Goal: Task Accomplishment & Management: Manage account settings

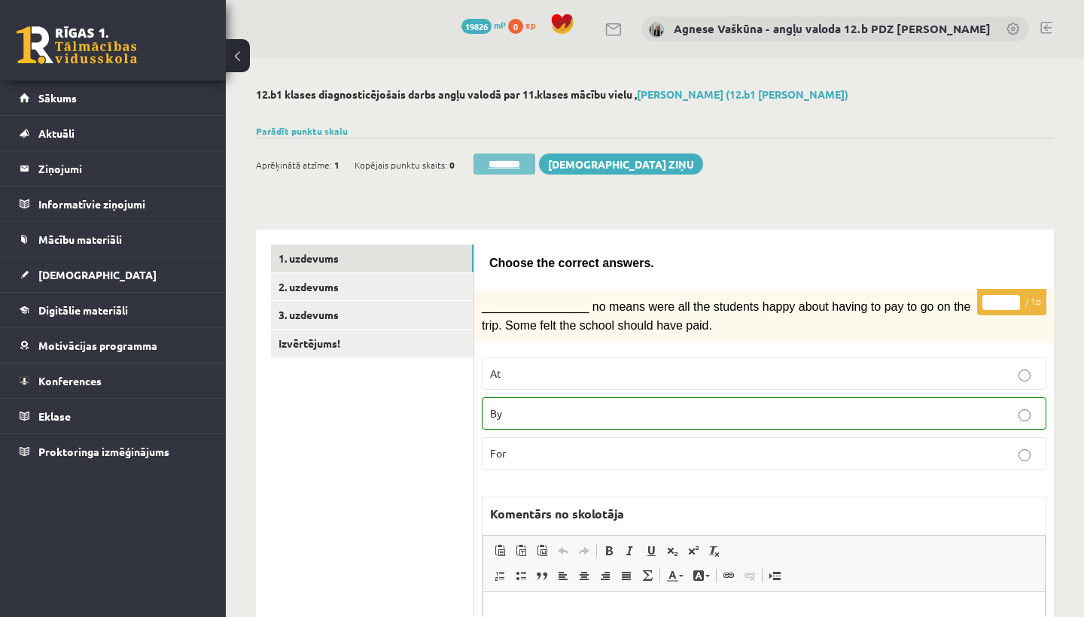
click at [501, 162] on input "********" at bounding box center [505, 164] width 62 height 21
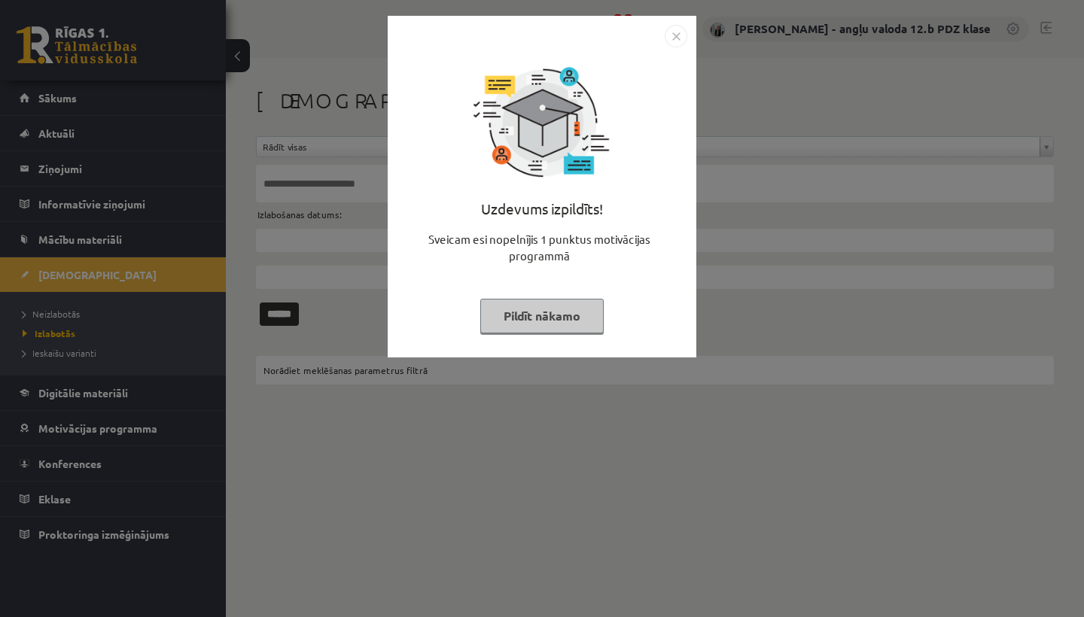
click at [678, 35] on img "Close" at bounding box center [676, 36] width 23 height 23
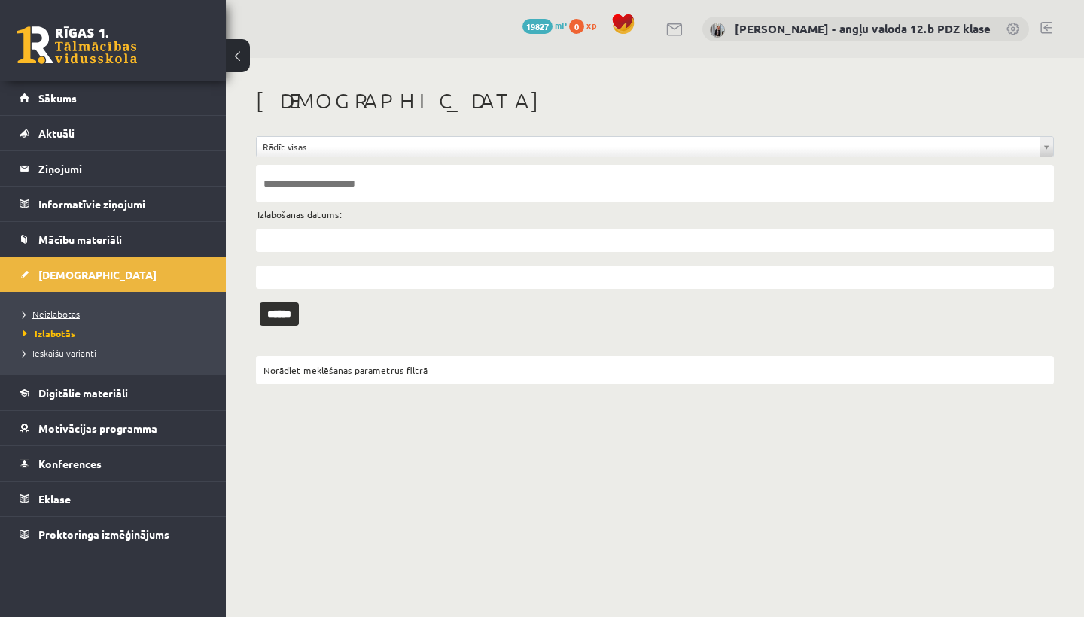
click at [61, 315] on span "Neizlabotās" at bounding box center [51, 314] width 57 height 12
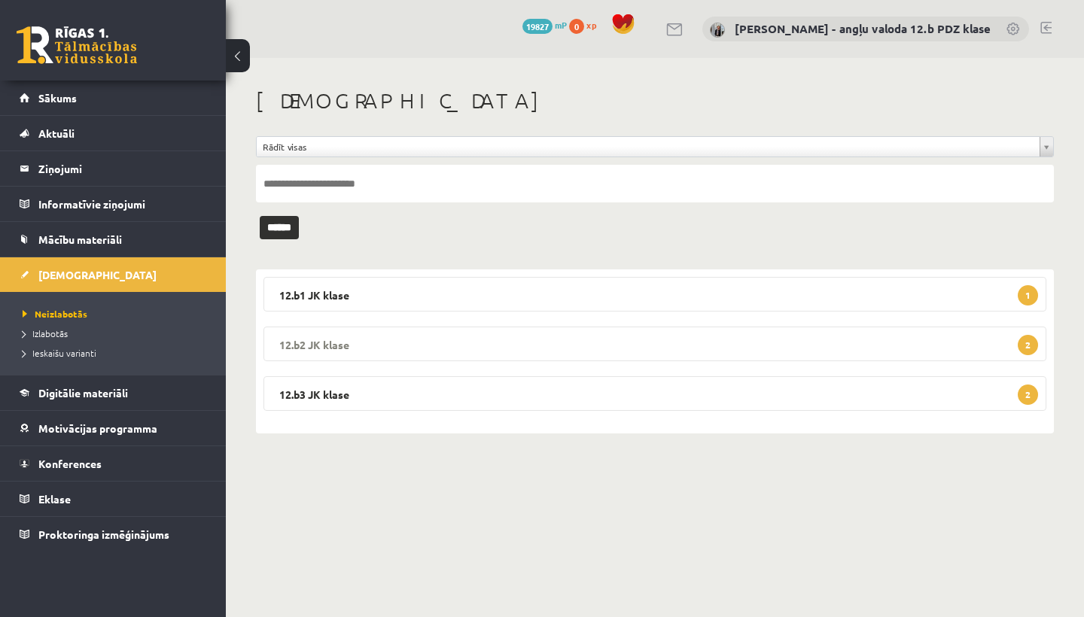
click at [514, 345] on legend "12.b2 JK klase 2" at bounding box center [655, 344] width 783 height 35
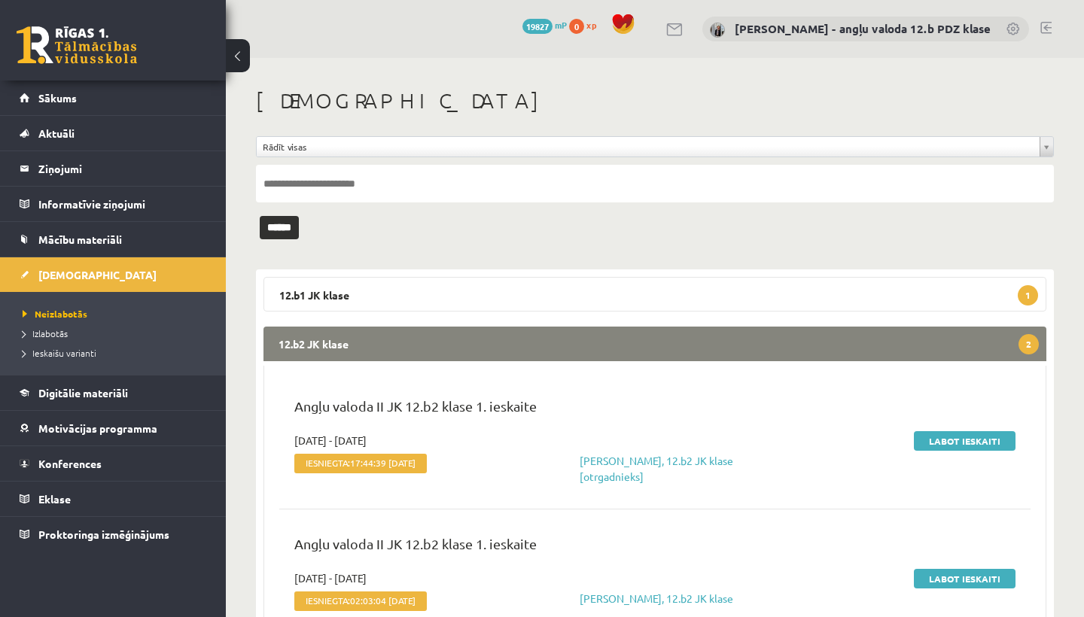
click at [681, 349] on legend "12.b2 JK klase 2" at bounding box center [655, 344] width 783 height 35
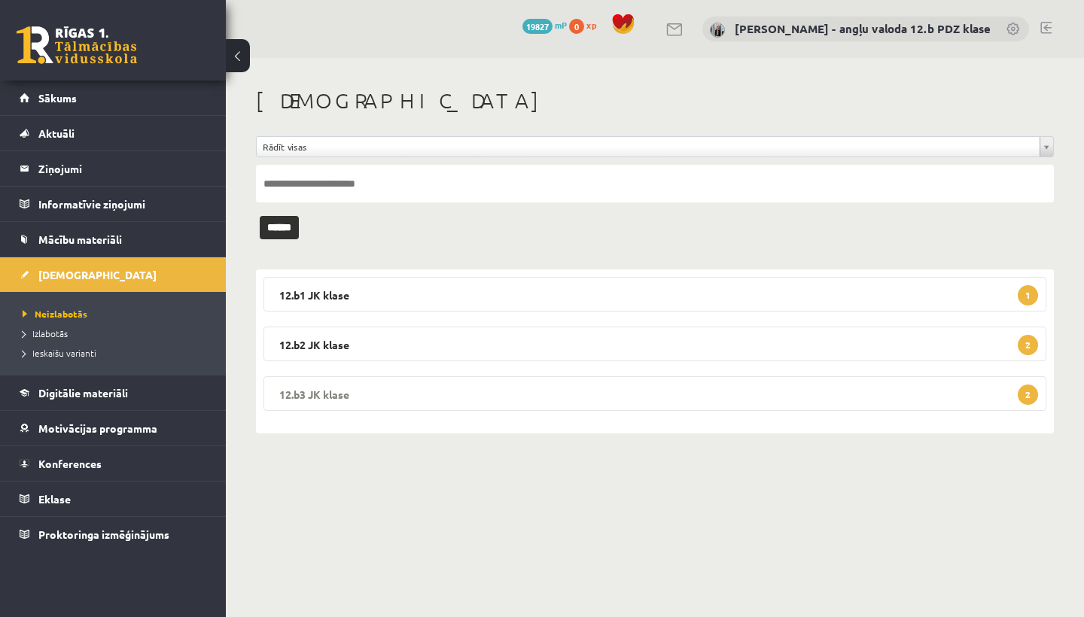
click at [517, 403] on legend "12.b3 JK klase 2" at bounding box center [655, 393] width 783 height 35
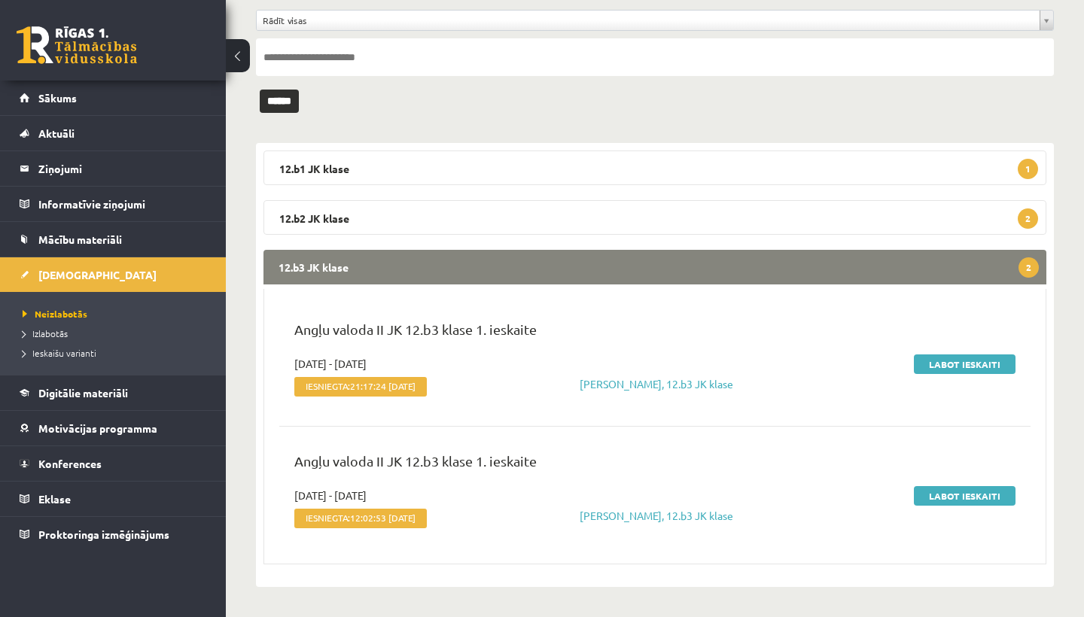
scroll to position [132, 0]
click at [632, 266] on legend "12.b3 JK klase 2" at bounding box center [655, 267] width 783 height 35
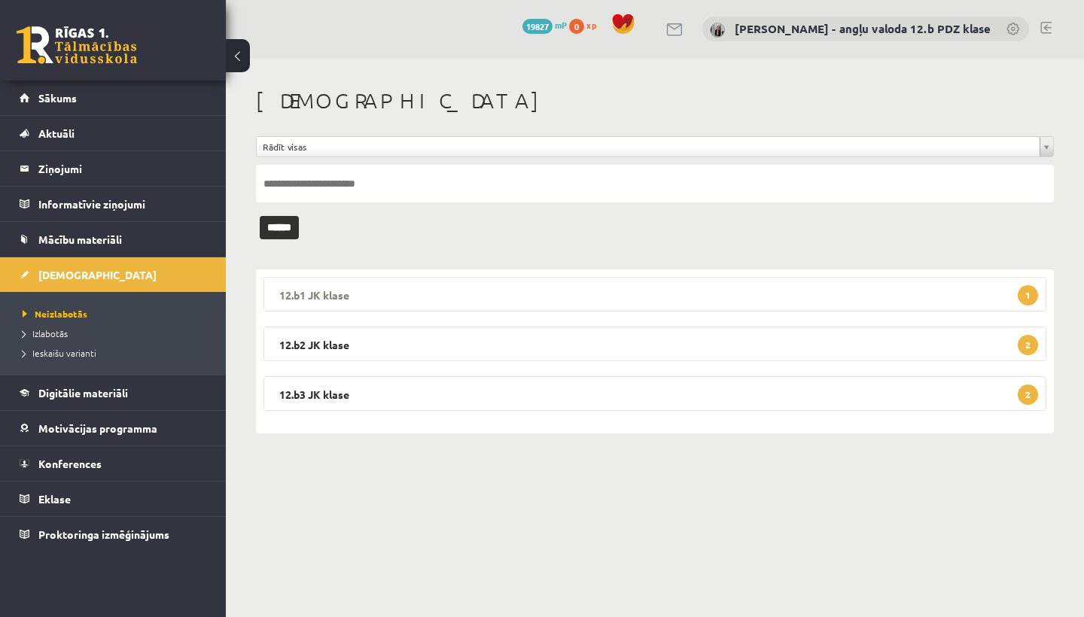
scroll to position [0, 0]
click at [69, 96] on span "Sākums" at bounding box center [57, 98] width 38 height 14
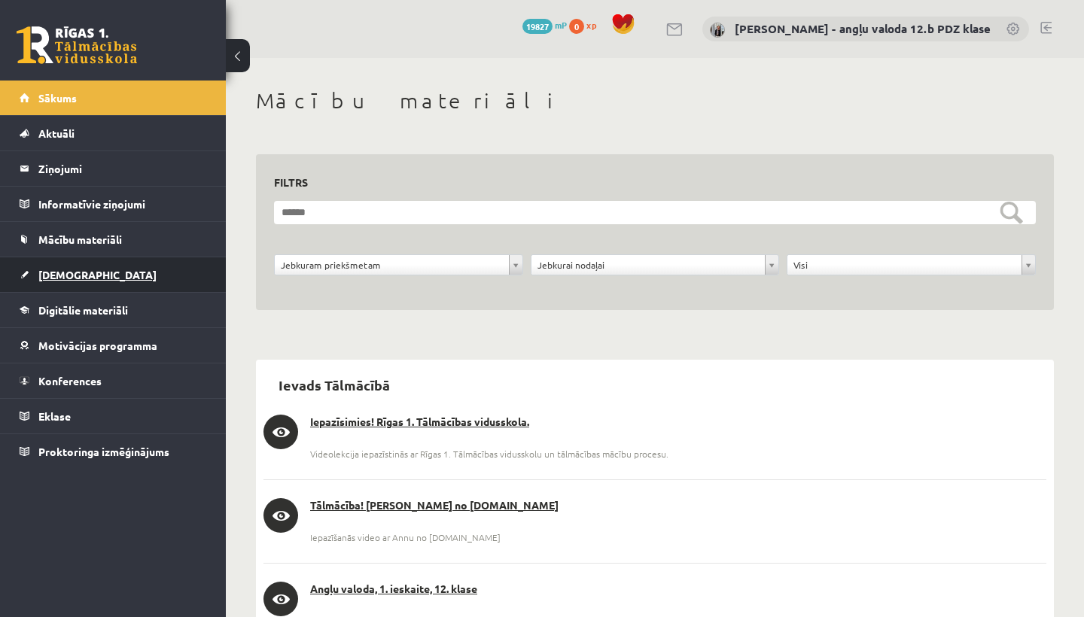
click at [61, 275] on span "[DEMOGRAPHIC_DATA]" at bounding box center [97, 275] width 118 height 14
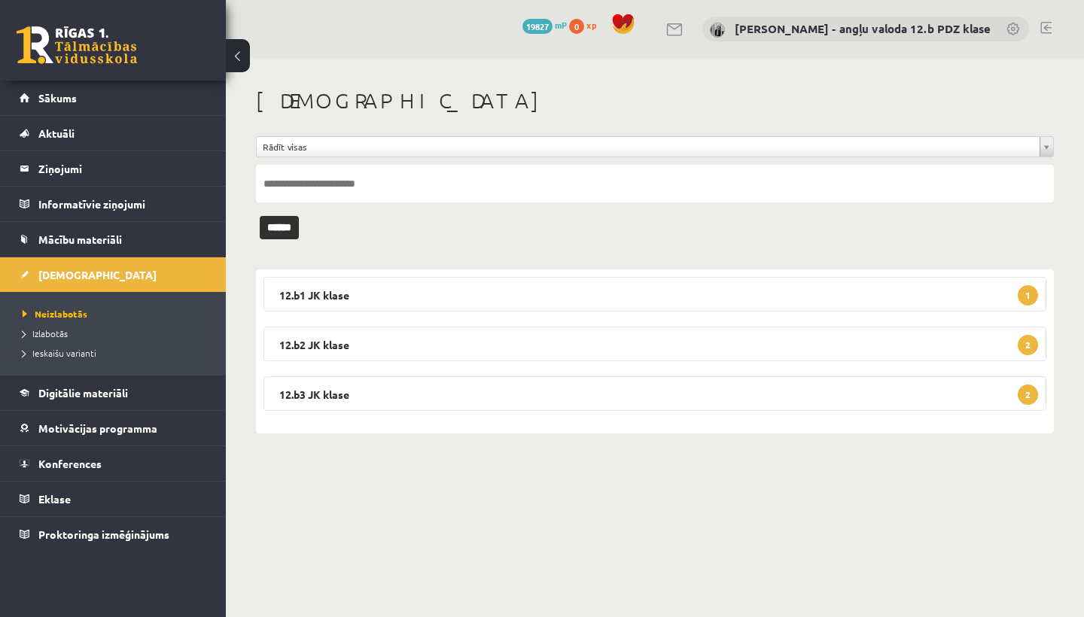
click at [1044, 23] on link at bounding box center [1046, 28] width 11 height 12
